Goal: Information Seeking & Learning: Learn about a topic

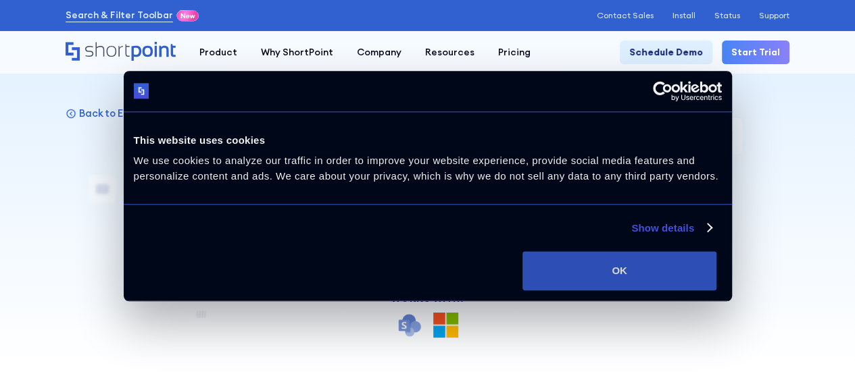
click at [716, 264] on button "OK" at bounding box center [619, 270] width 194 height 39
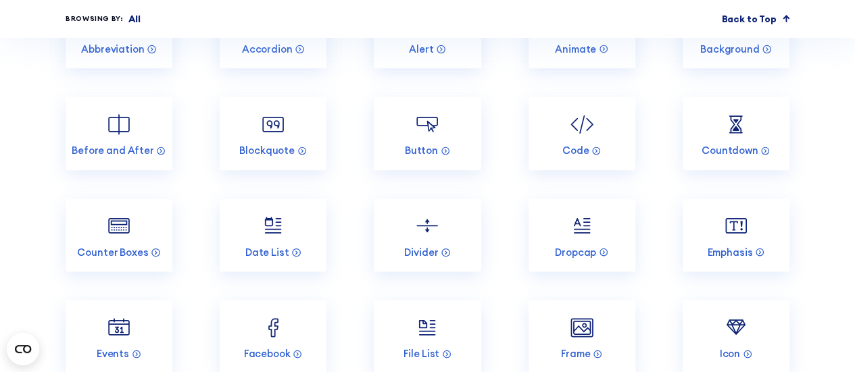
scroll to position [3337, 0]
click at [431, 212] on img at bounding box center [427, 226] width 28 height 28
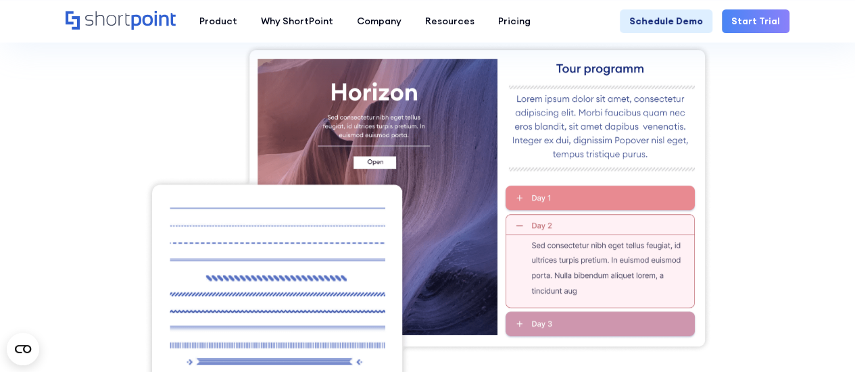
scroll to position [359, 0]
